Goal: Transaction & Acquisition: Purchase product/service

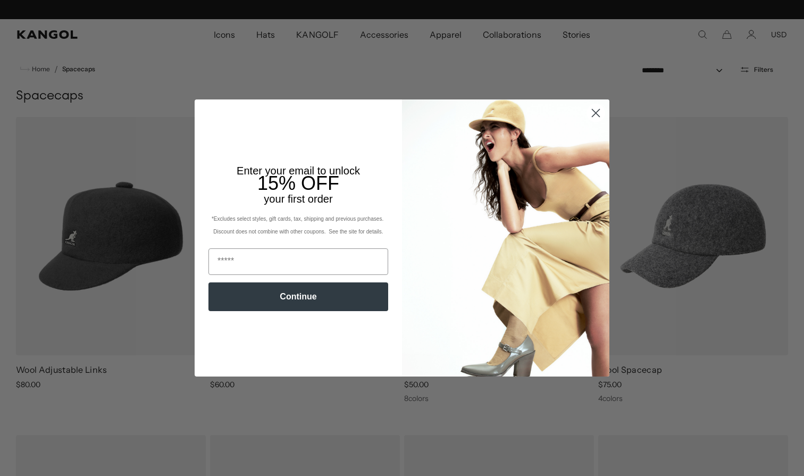
scroll to position [0, 219]
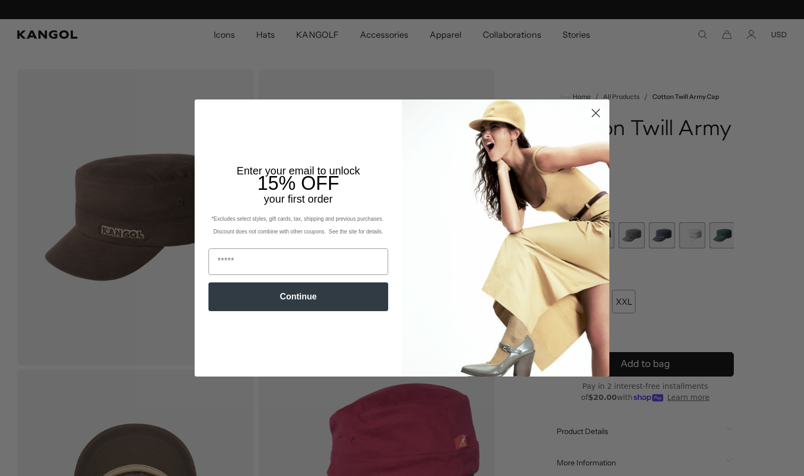
scroll to position [0, 219]
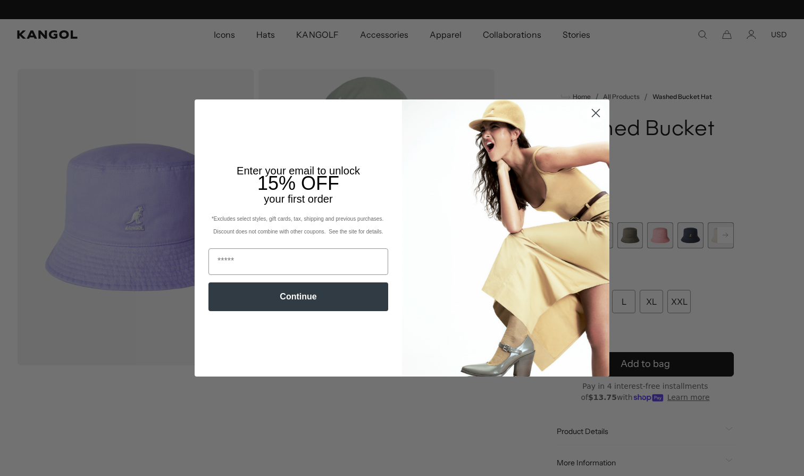
scroll to position [0, 219]
